Goal: Navigation & Orientation: Go to known website

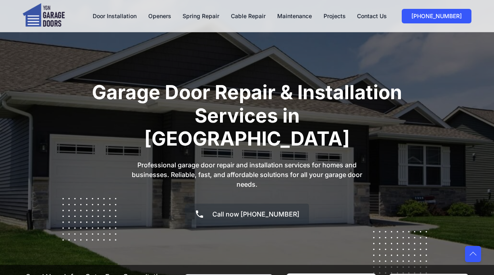
scroll to position [538, 0]
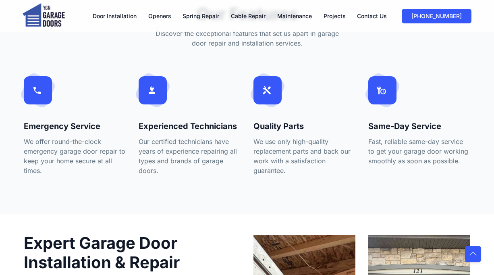
click at [50, 15] on img at bounding box center [44, 16] width 42 height 26
click at [48, 10] on img at bounding box center [44, 16] width 42 height 26
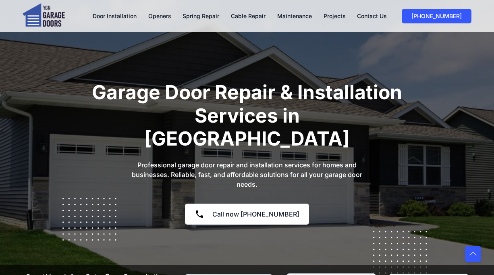
scroll to position [538, 0]
